Goal: Task Accomplishment & Management: Manage account settings

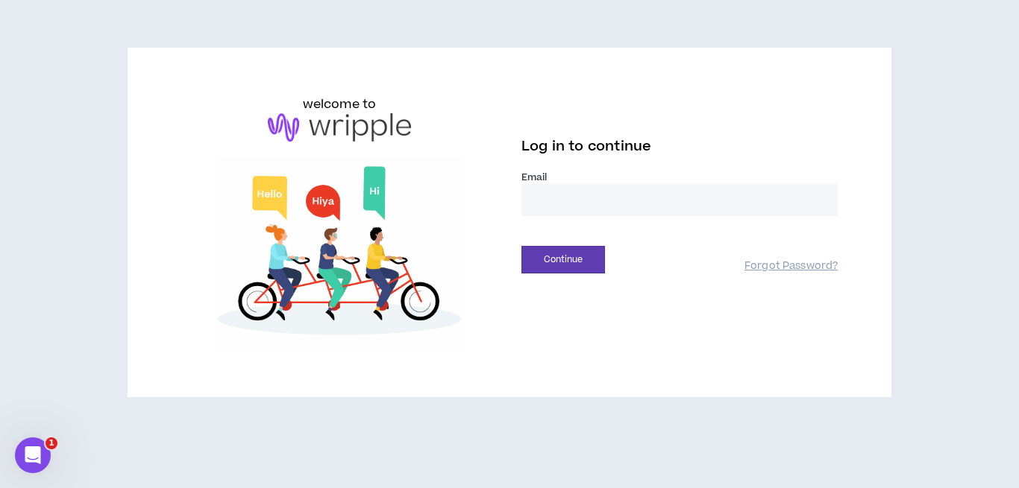
click at [565, 199] on input "email" at bounding box center [679, 200] width 316 height 32
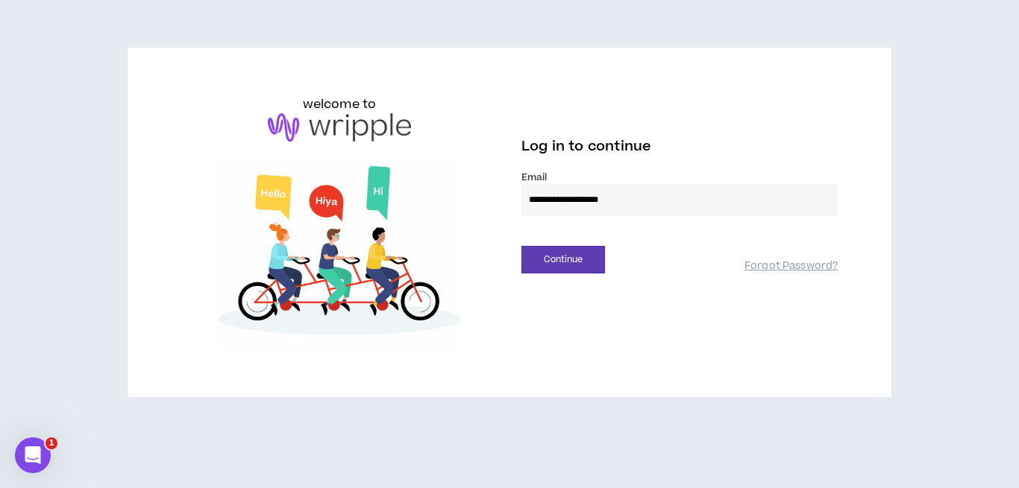
type input "**********"
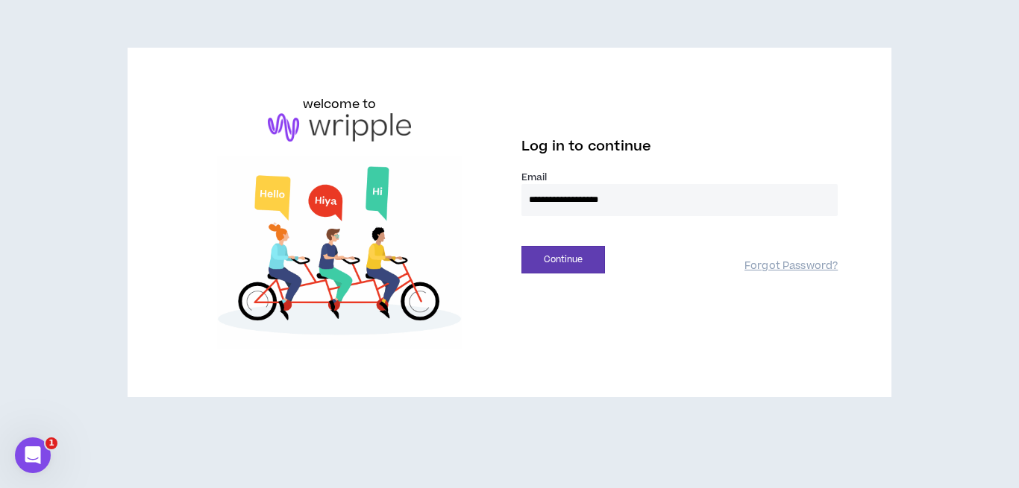
click at [521, 246] on button "Continue" at bounding box center [563, 260] width 84 height 28
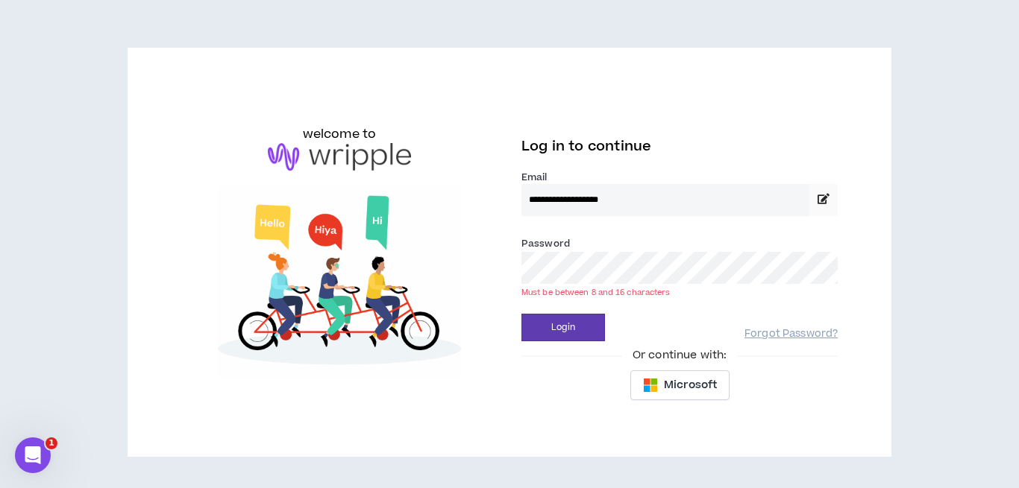
click at [521, 314] on button "Login" at bounding box center [563, 328] width 84 height 28
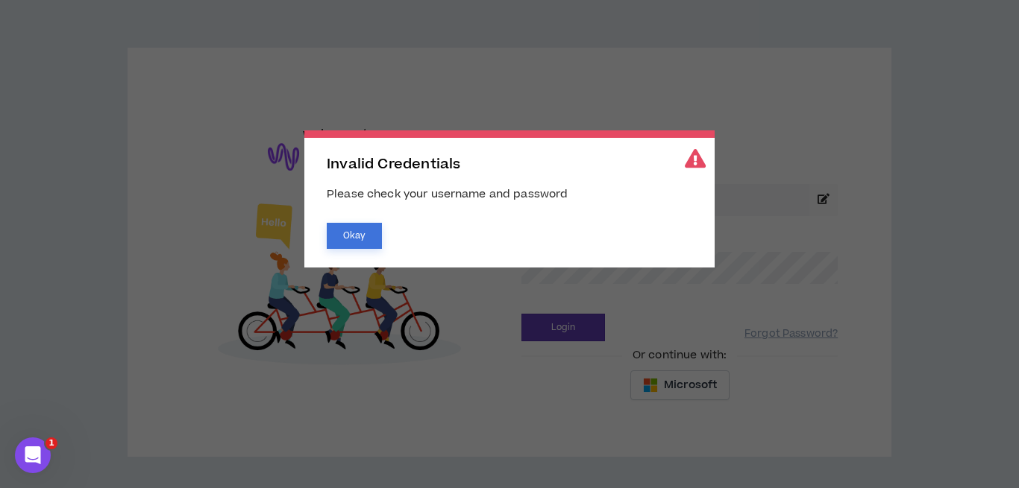
click at [352, 245] on button "Okay" at bounding box center [354, 236] width 55 height 26
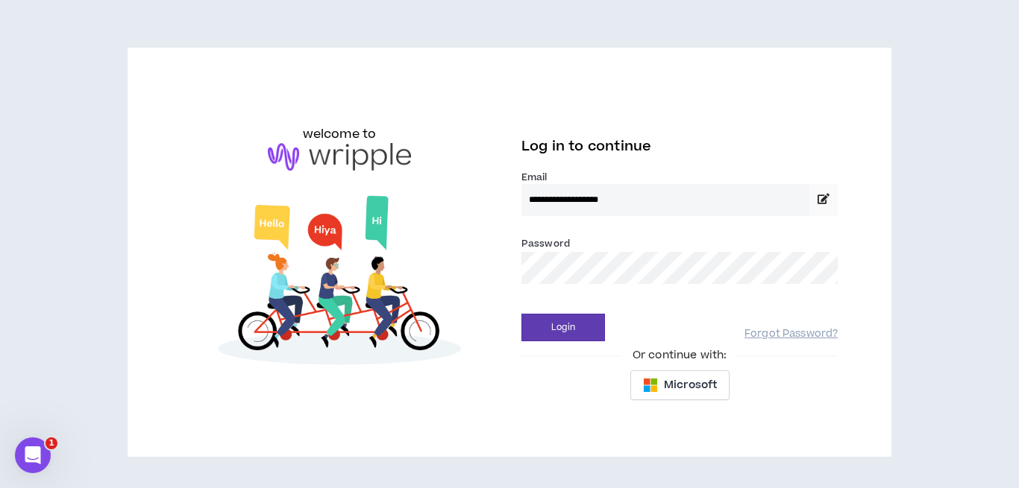
click at [521, 314] on button "Login" at bounding box center [563, 328] width 84 height 28
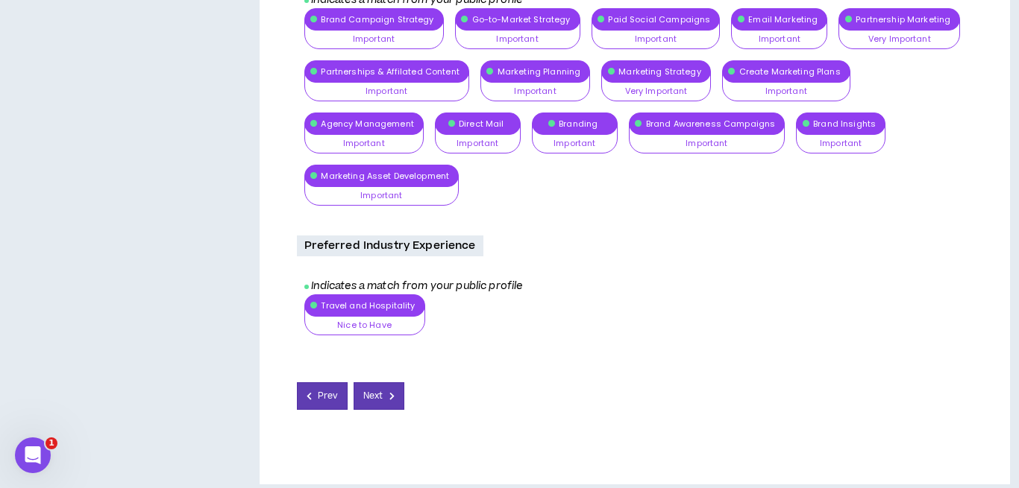
scroll to position [962, 0]
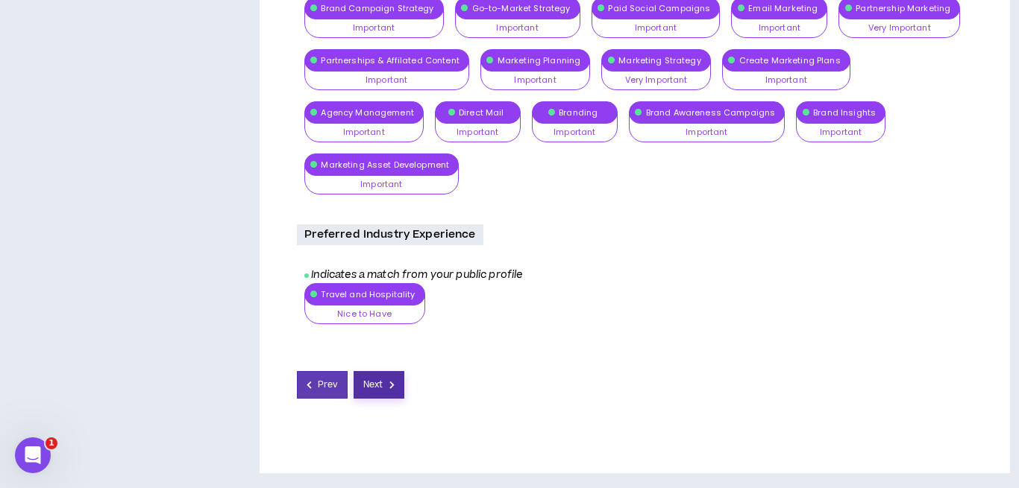
click at [377, 390] on span "Next" at bounding box center [372, 385] width 19 height 14
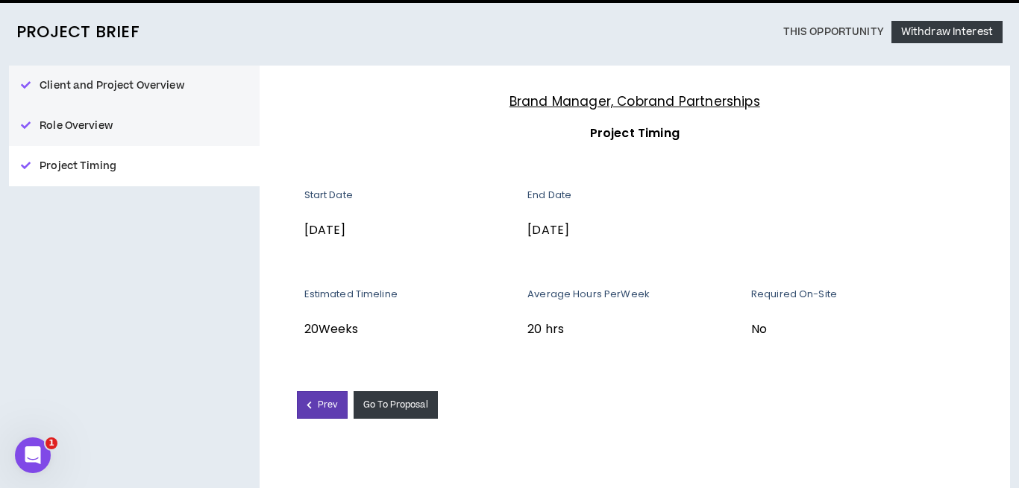
scroll to position [122, 0]
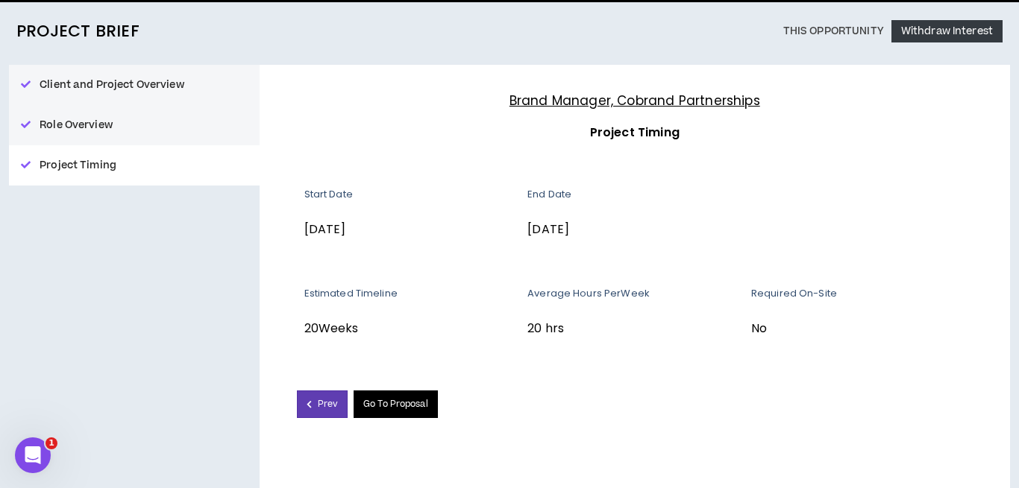
click at [383, 403] on link "Go To Proposal" at bounding box center [395, 405] width 84 height 28
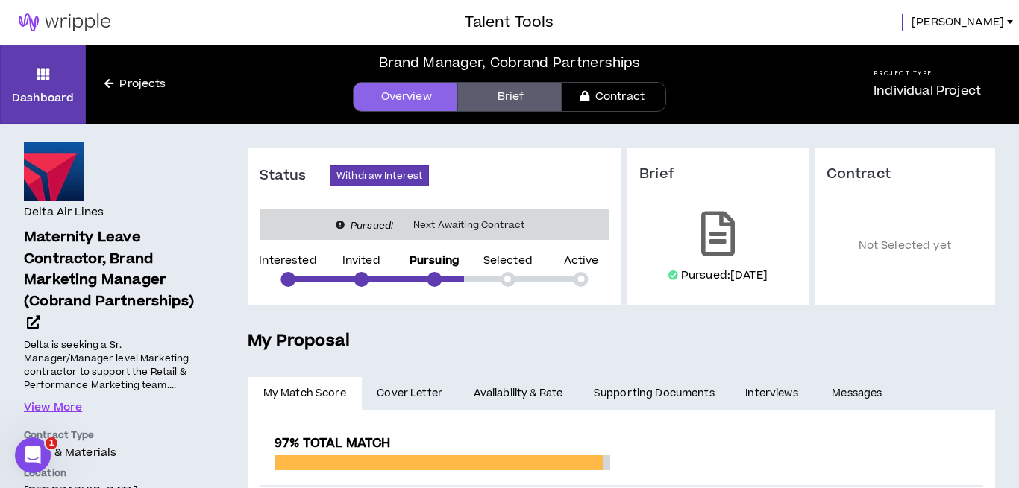
click at [506, 388] on link "Availability & Rate" at bounding box center [518, 393] width 120 height 33
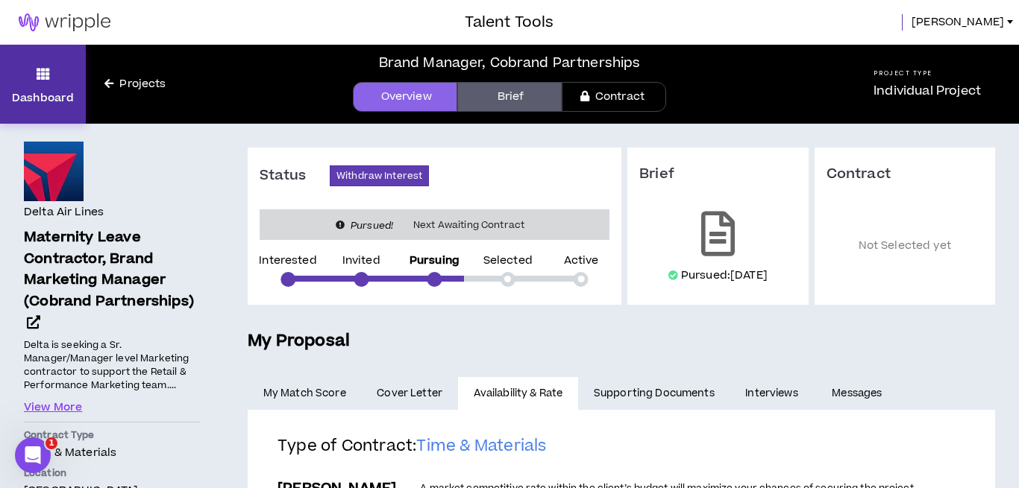
click at [40, 77] on icon at bounding box center [43, 73] width 13 height 21
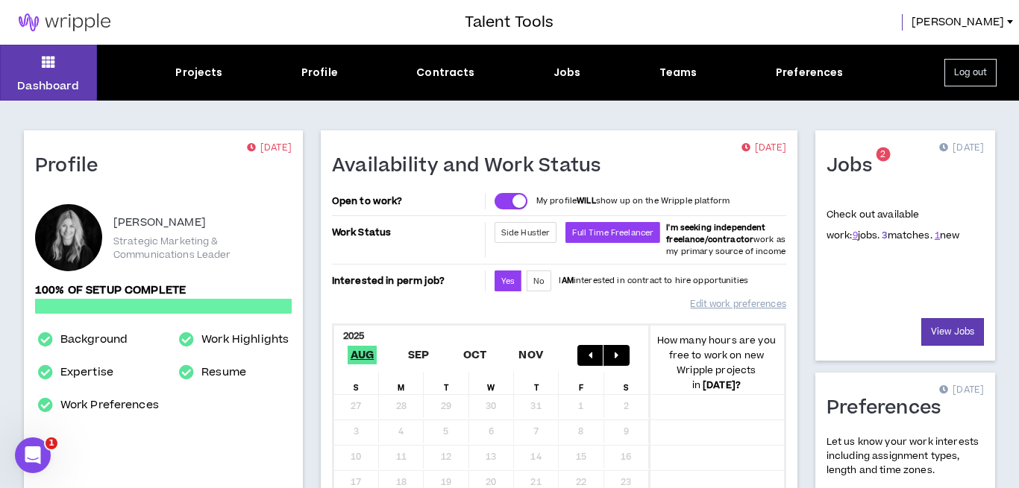
click at [881, 232] on link "3" at bounding box center [883, 235] width 5 height 13
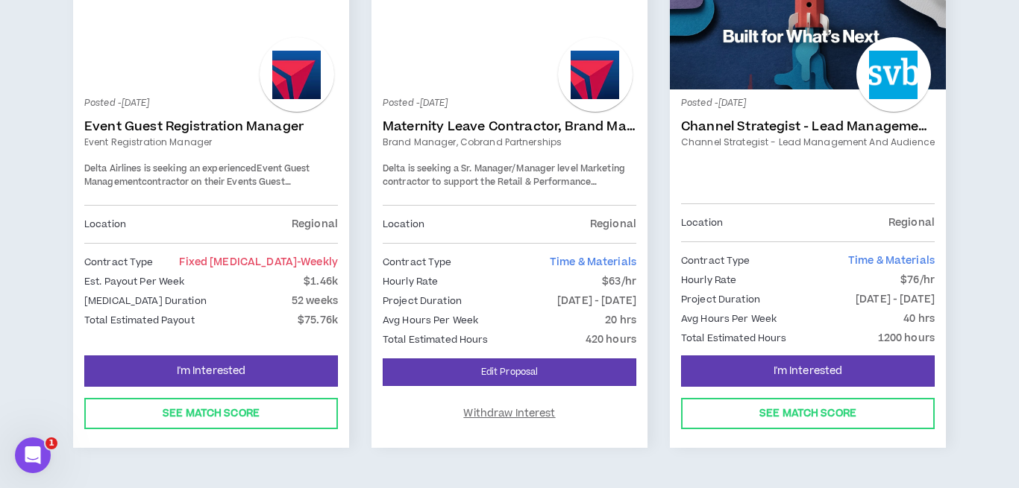
scroll to position [321, 0]
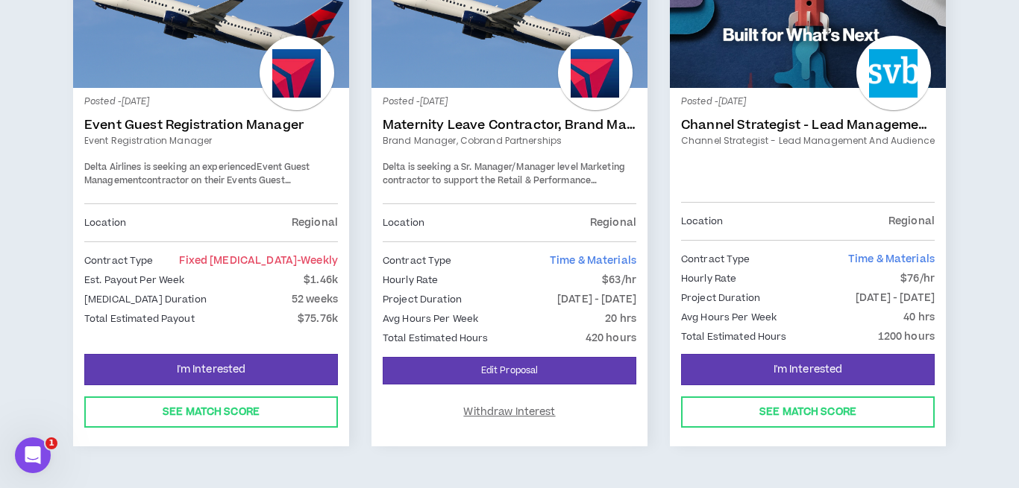
click at [790, 125] on link "Channel Strategist - Lead Management and Audience" at bounding box center [808, 125] width 254 height 15
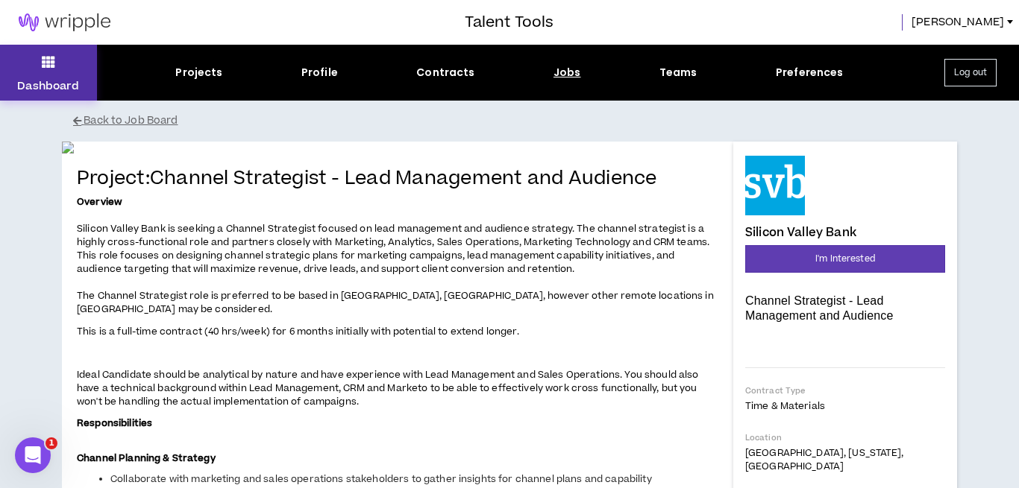
click at [54, 75] on button "Dashboard" at bounding box center [48, 73] width 97 height 56
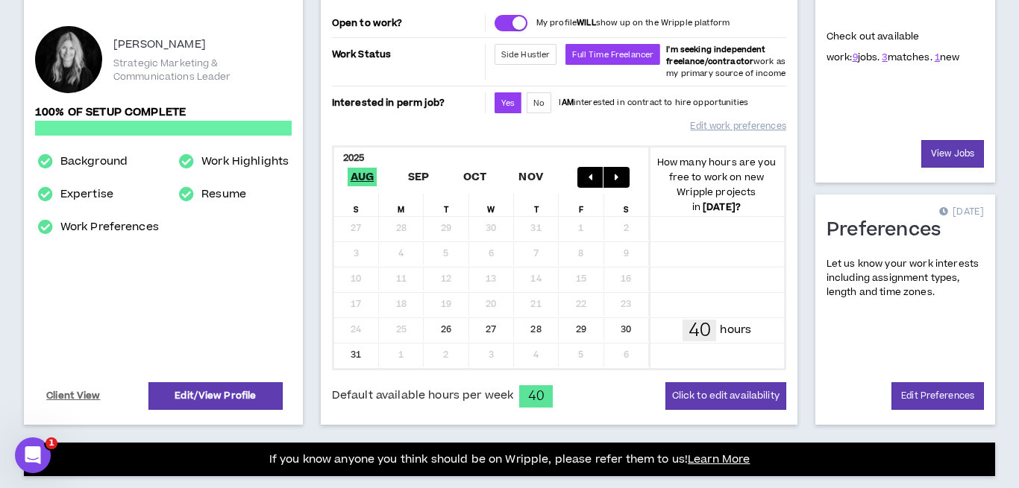
scroll to position [57, 0]
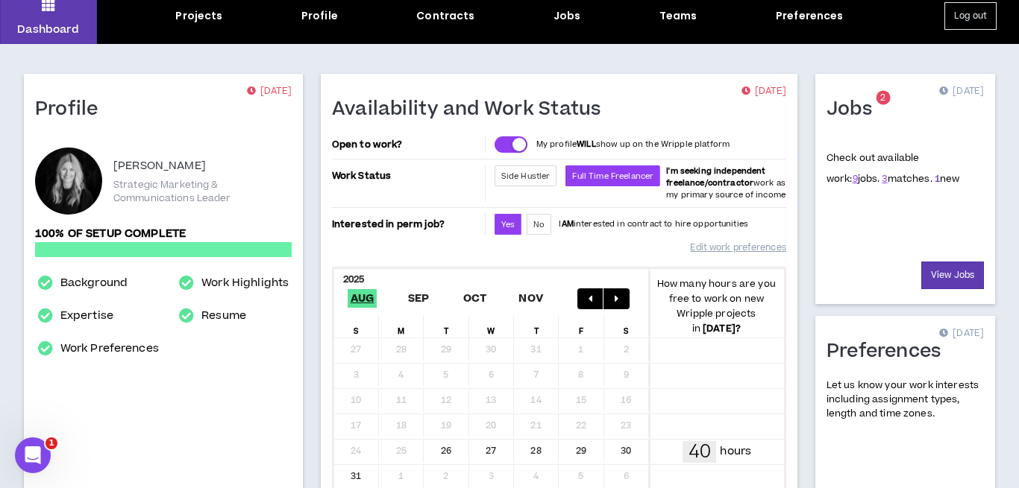
click at [934, 180] on link "1" at bounding box center [936, 178] width 5 height 13
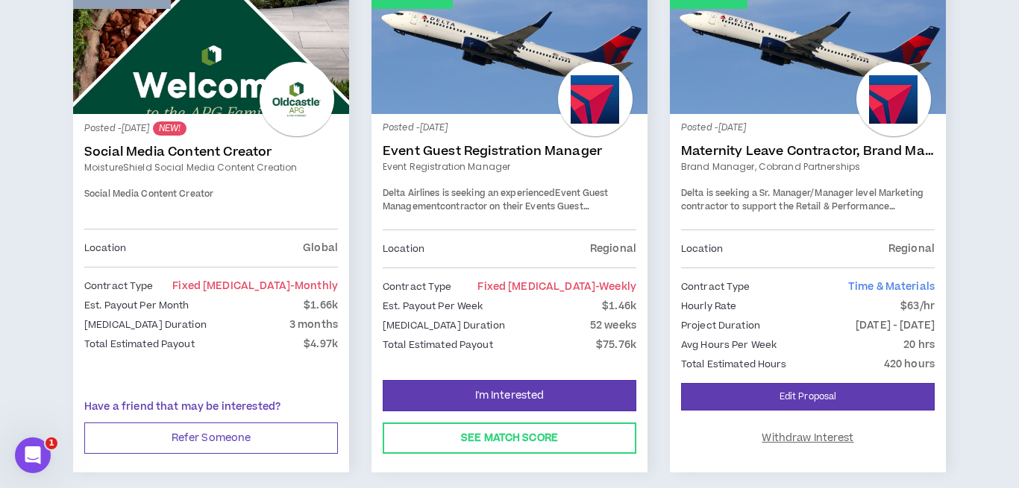
scroll to position [297, 0]
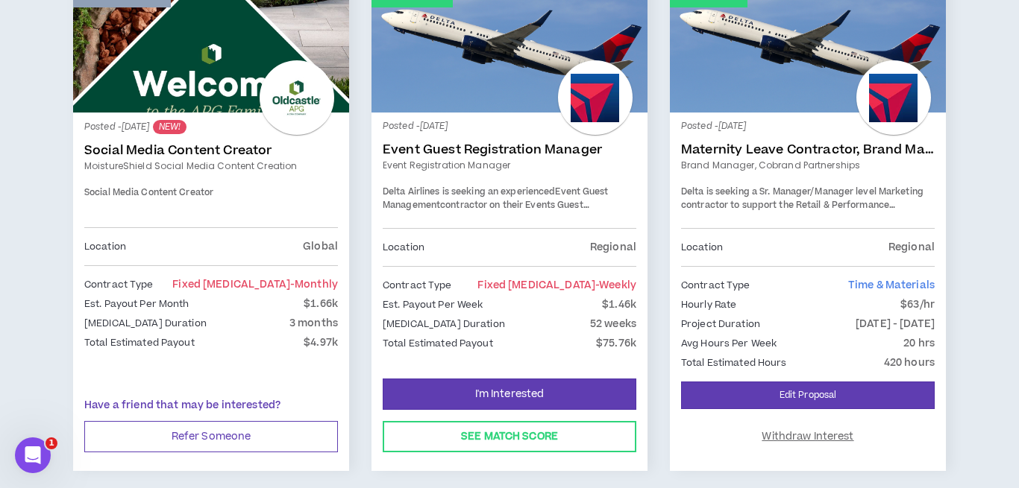
click at [499, 151] on link "Event Guest Registration Manager" at bounding box center [510, 149] width 254 height 15
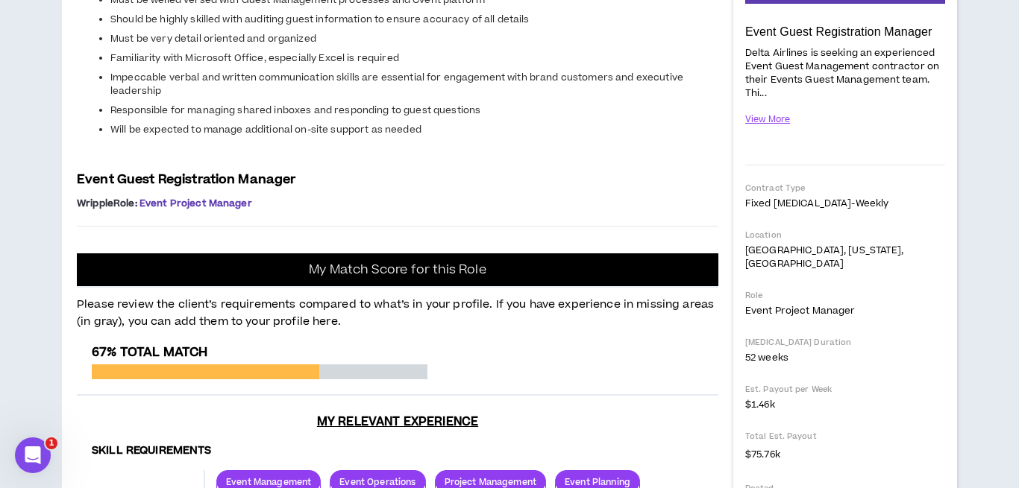
scroll to position [221, 0]
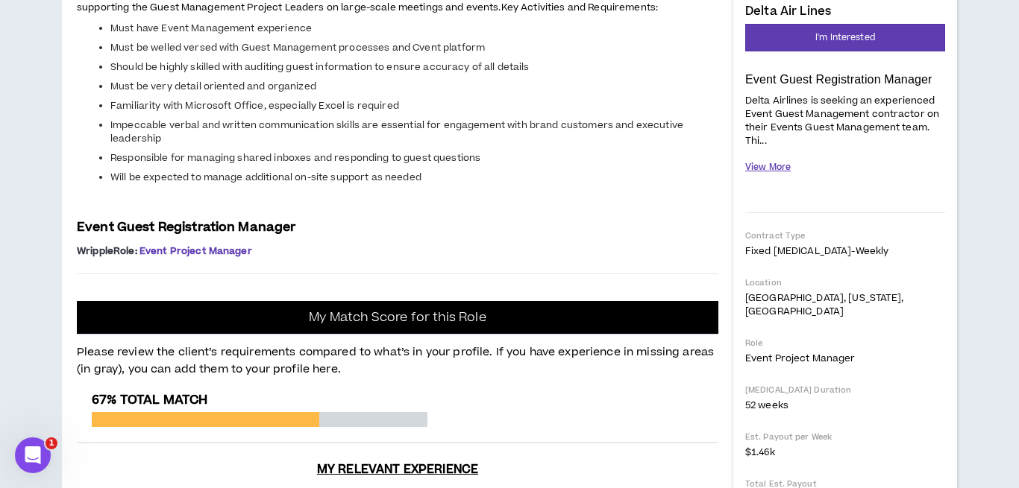
click at [775, 170] on button "View More" at bounding box center [767, 167] width 45 height 26
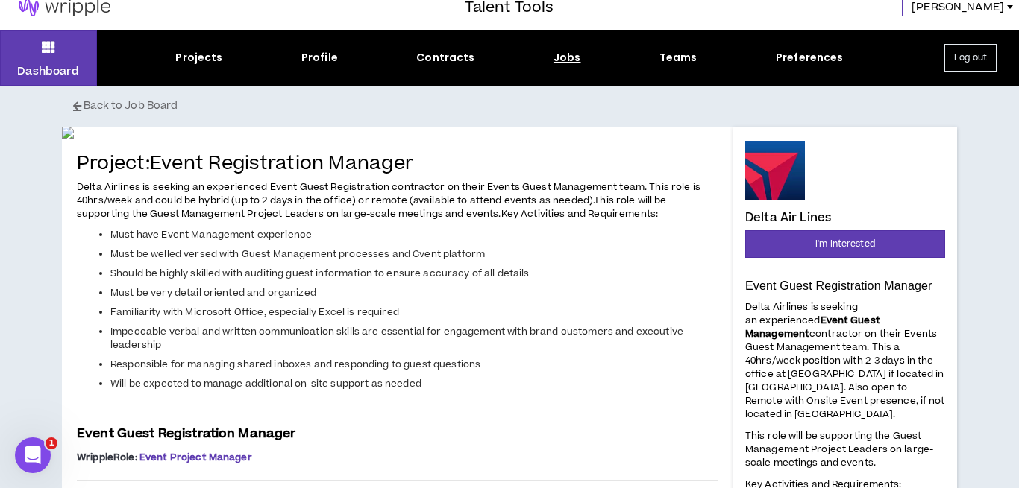
scroll to position [0, 0]
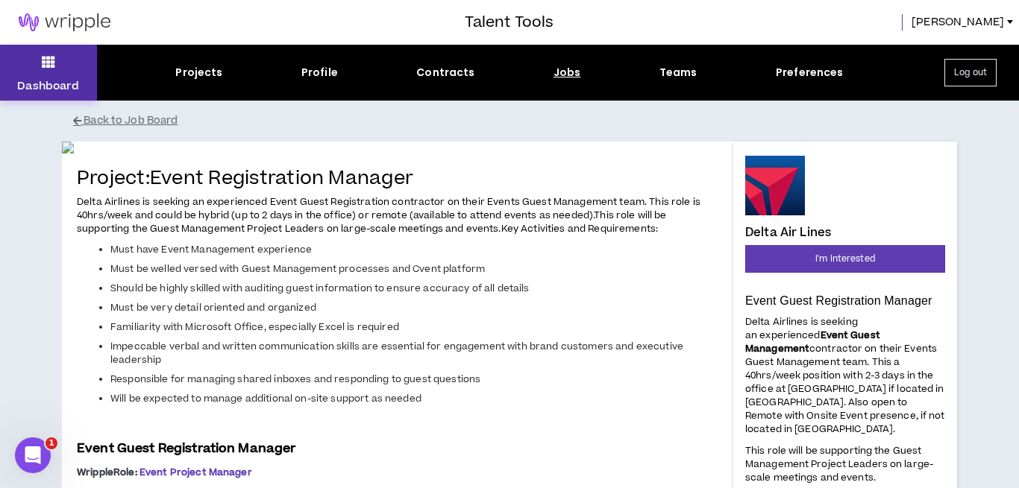
click at [56, 76] on button "Dashboard" at bounding box center [48, 73] width 97 height 56
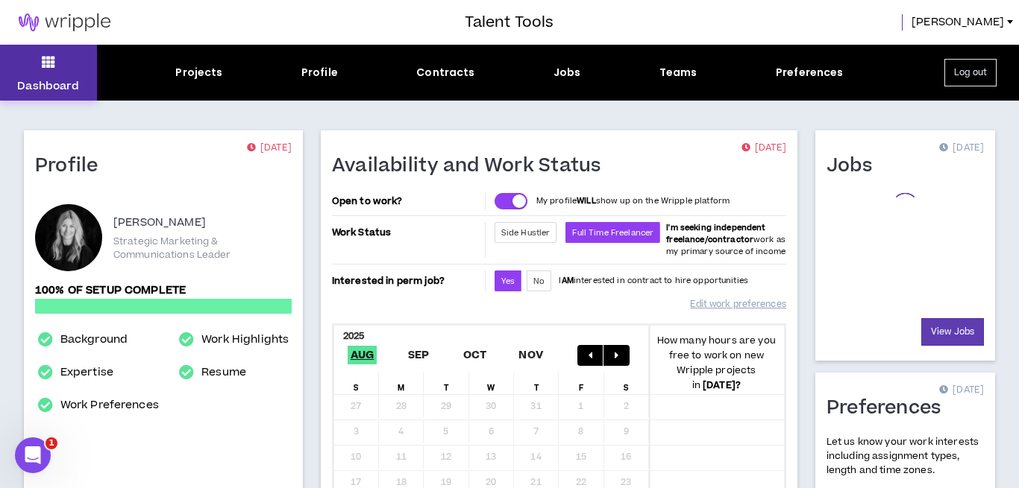
scroll to position [3, 0]
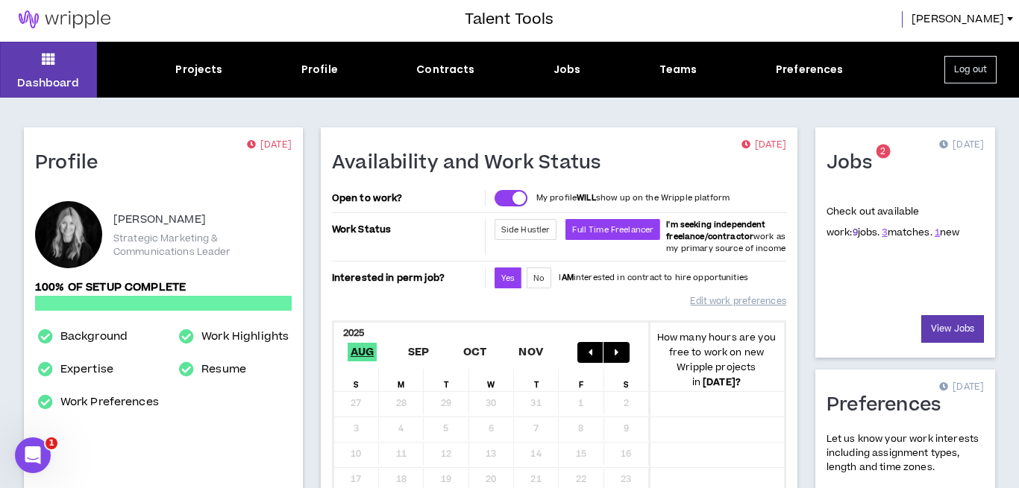
click at [852, 231] on link "9" at bounding box center [854, 232] width 5 height 13
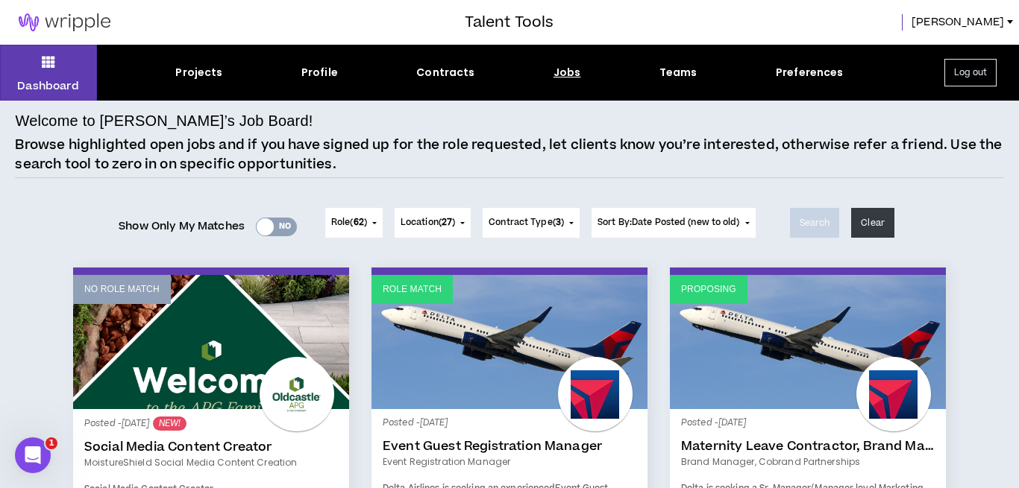
click at [973, 66] on button "Log out" at bounding box center [970, 73] width 52 height 28
